Goal: Information Seeking & Learning: Learn about a topic

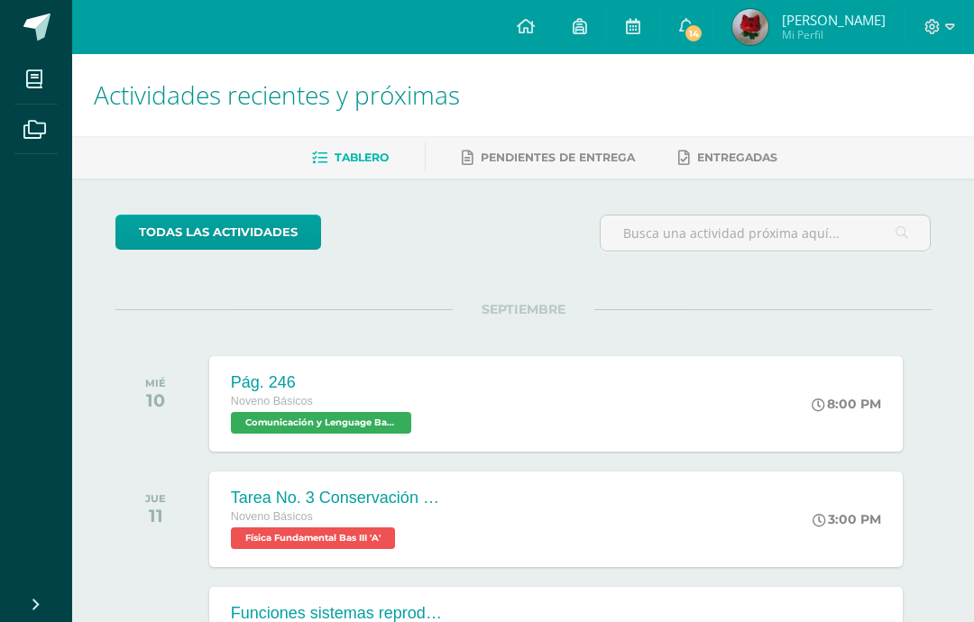
click at [32, 96] on span at bounding box center [34, 79] width 41 height 41
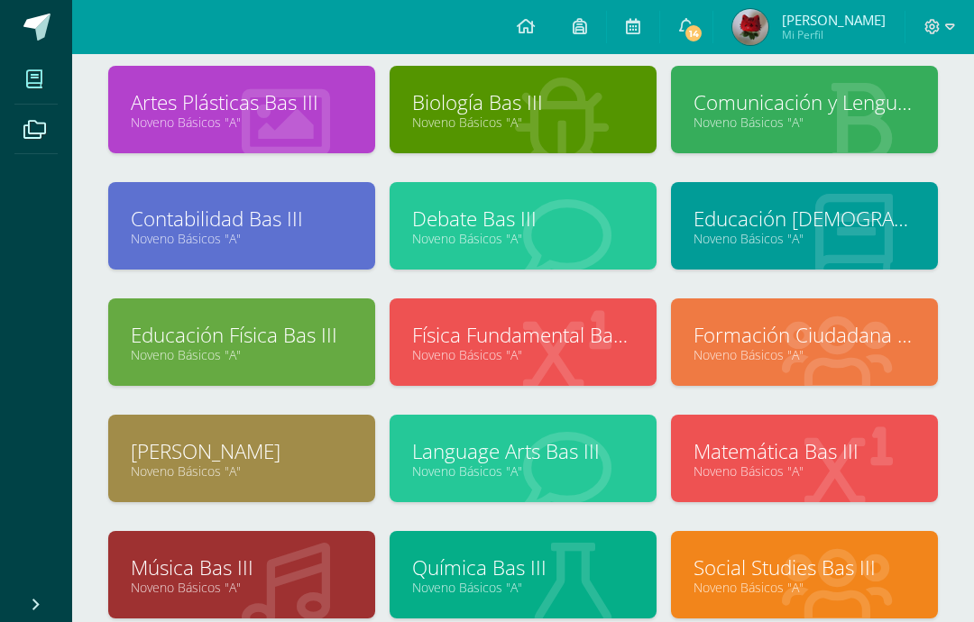
scroll to position [126, 0]
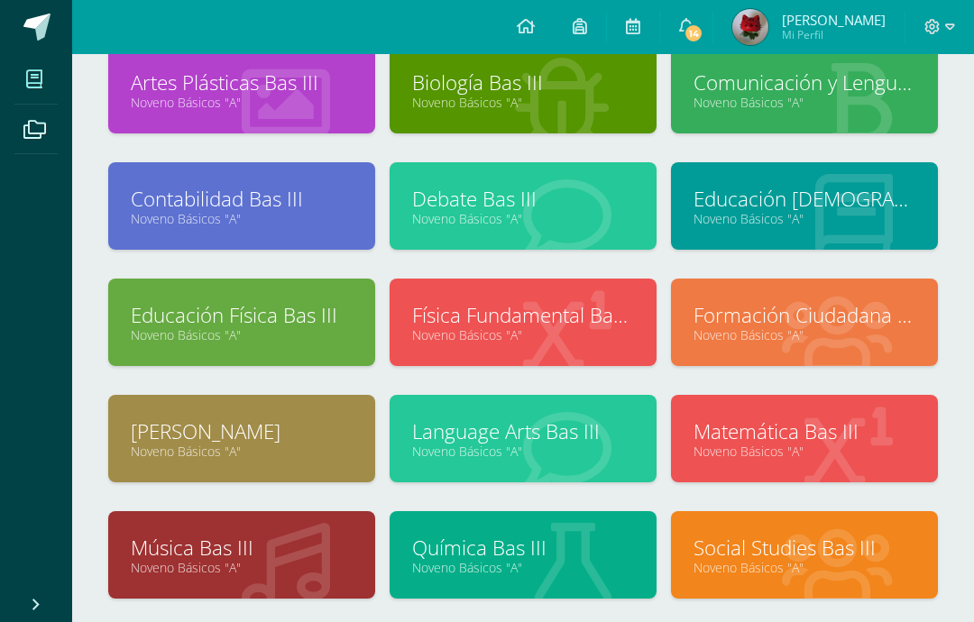
click at [261, 442] on link "[PERSON_NAME]" at bounding box center [242, 431] width 222 height 28
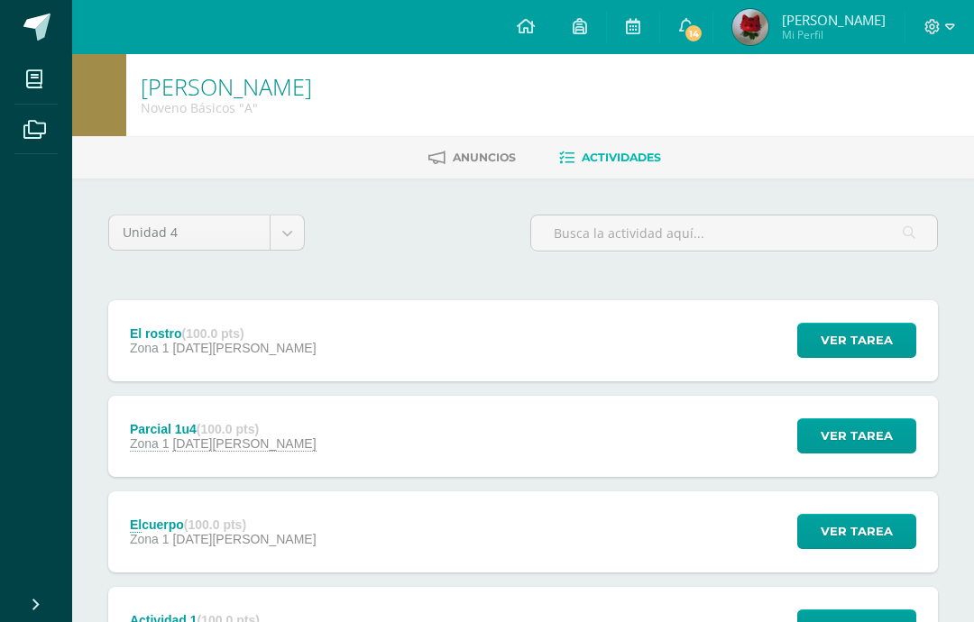
click at [30, 74] on icon at bounding box center [34, 79] width 16 height 18
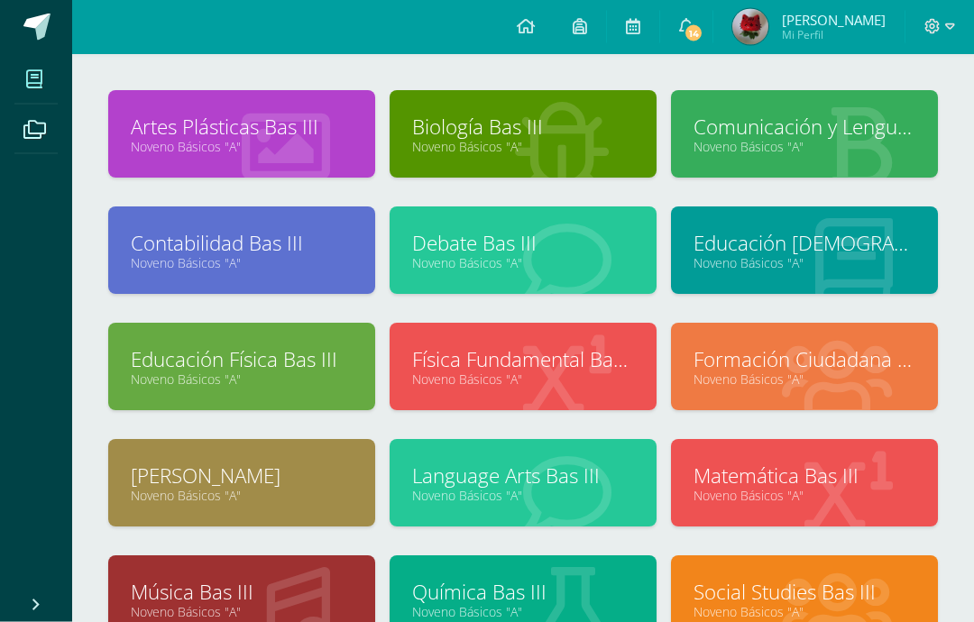
scroll to position [85, 0]
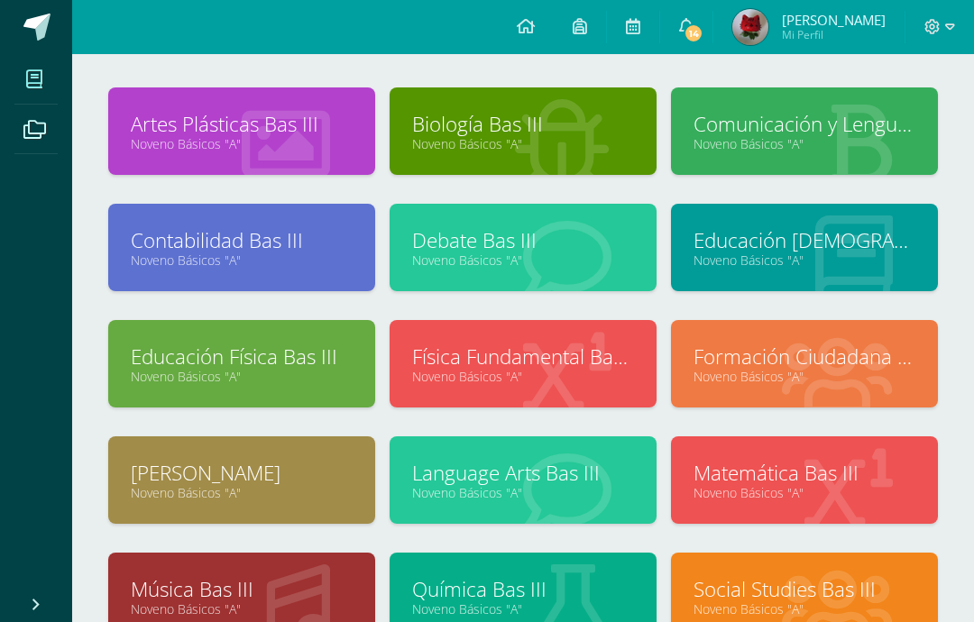
click at [759, 151] on link "Noveno Básicos "A"" at bounding box center [804, 143] width 222 height 17
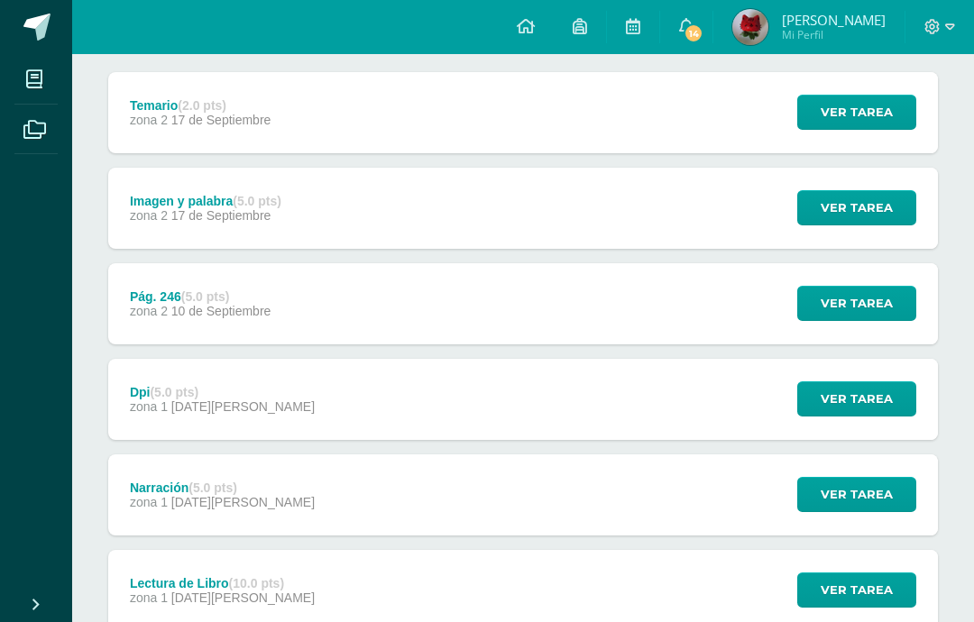
scroll to position [226, 0]
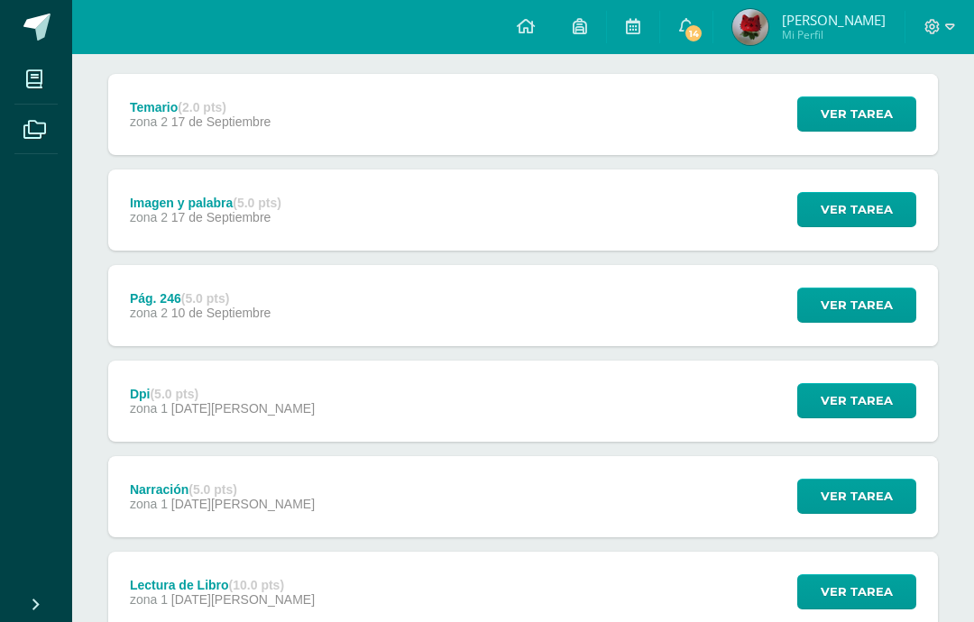
click at [218, 101] on strong "(2.0 pts)" at bounding box center [202, 107] width 49 height 14
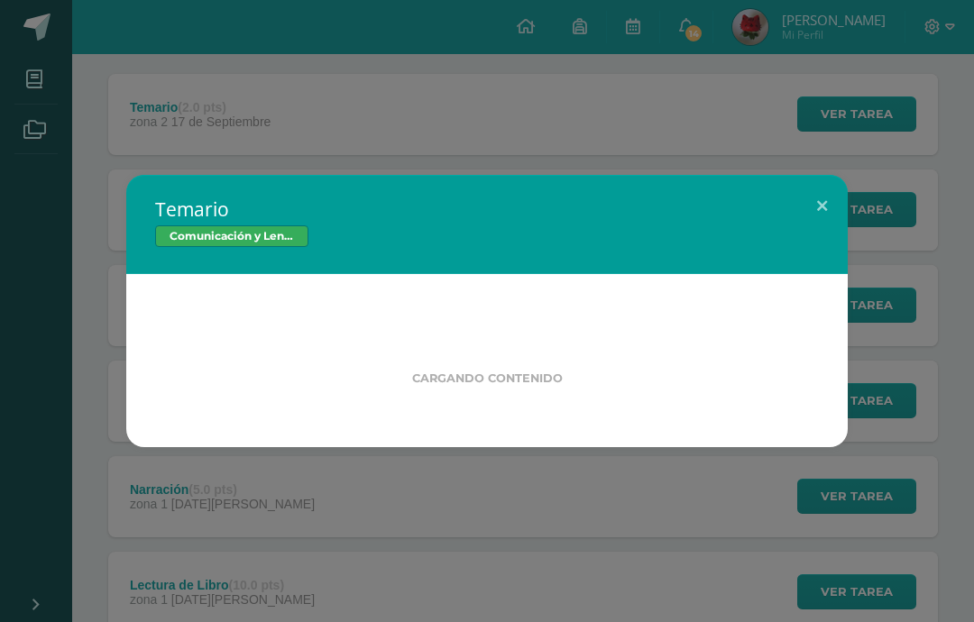
click at [218, 100] on div "Temario Comunicación y Lenguage Bas III Cargando contenido Loading..." at bounding box center [487, 311] width 974 height 622
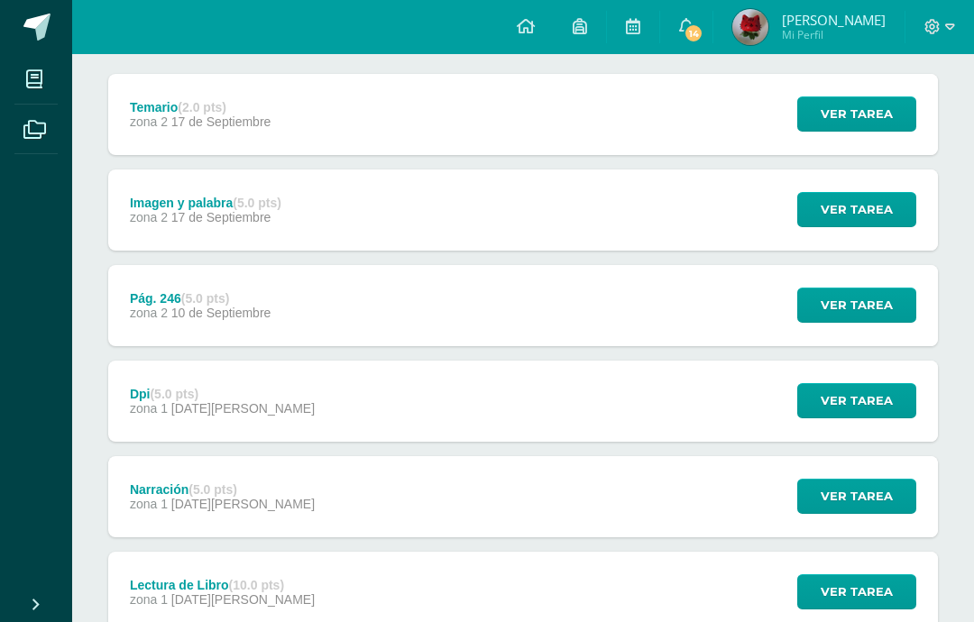
click at [230, 105] on div "Temario (2.0 pts)" at bounding box center [200, 107] width 141 height 14
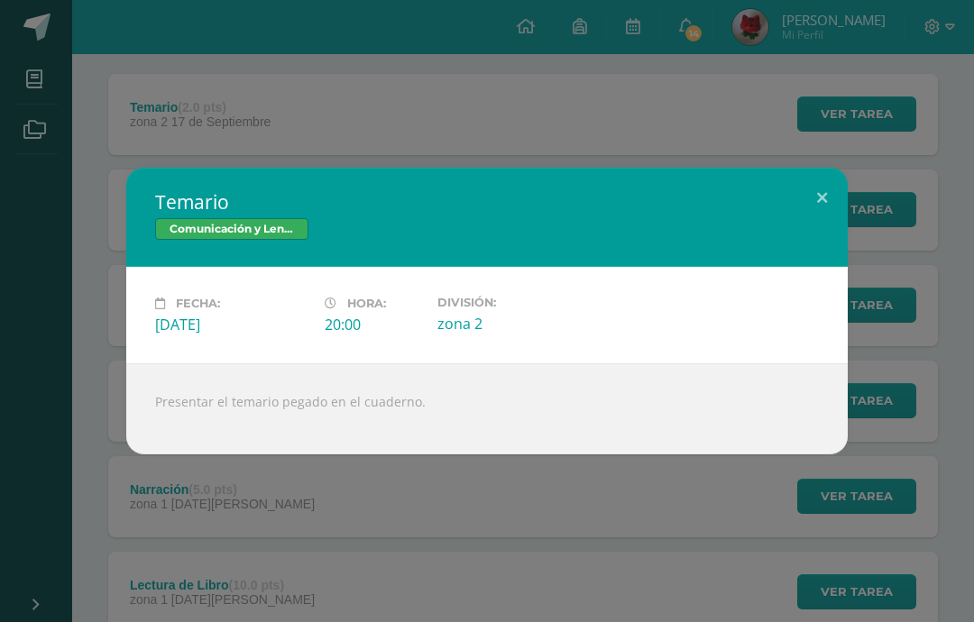
click at [246, 91] on div "Temario Comunicación y Lenguage Bas III Fecha: Miércoles 17 de Septiembre Hora:…" at bounding box center [487, 311] width 974 height 622
